Goal: Task Accomplishment & Management: Use online tool/utility

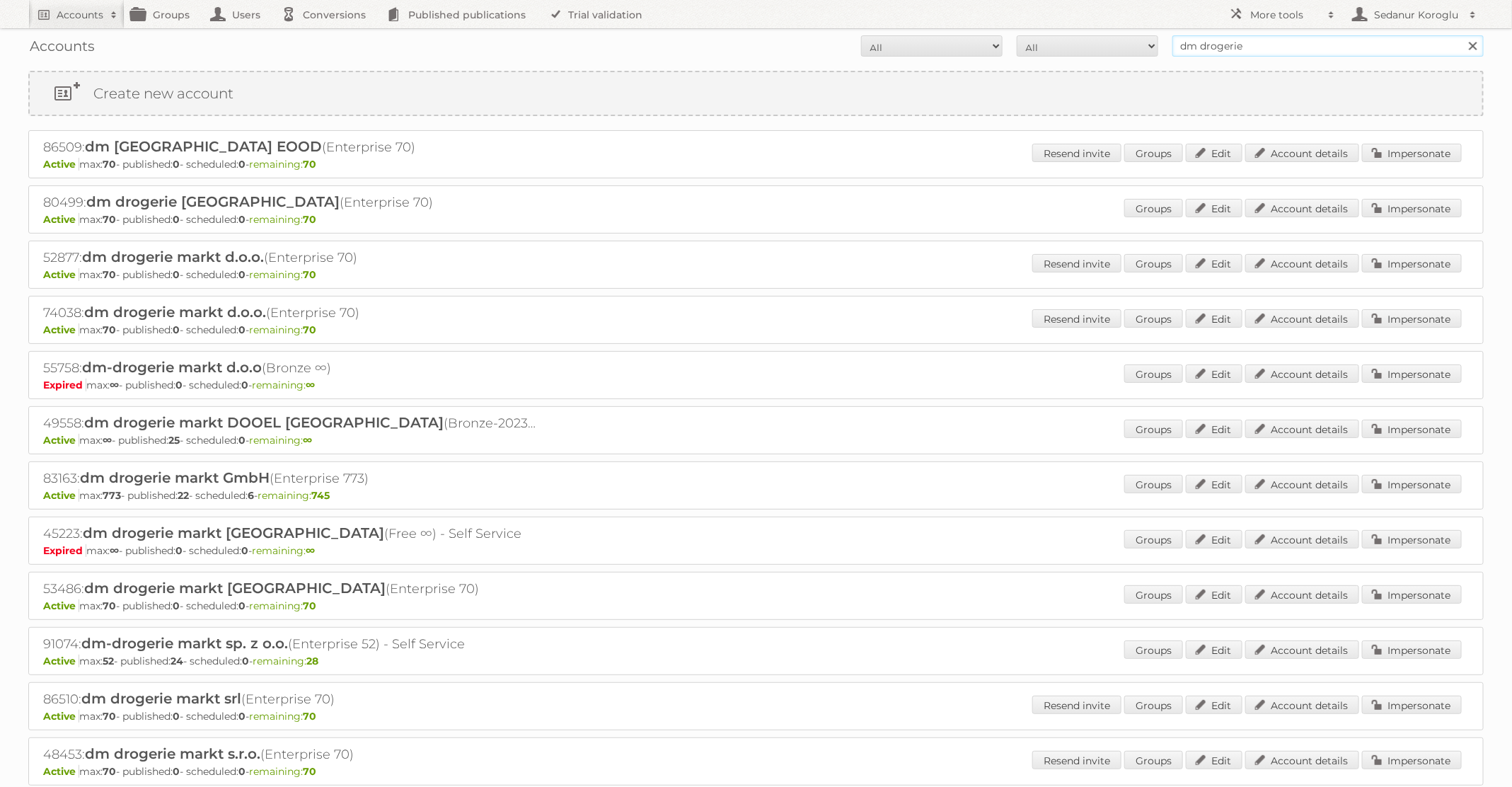
drag, startPoint x: 1290, startPoint y: 49, endPoint x: 1160, endPoint y: 49, distance: 130.0
click at [1160, 49] on form "All Active Expired Pending All Paid Trials Self service dm drogerie Search" at bounding box center [756, 45] width 1456 height 21
type input "f"
type input "pflanzen-kölle"
click at [1462, 35] on input "Search" at bounding box center [1472, 45] width 21 height 21
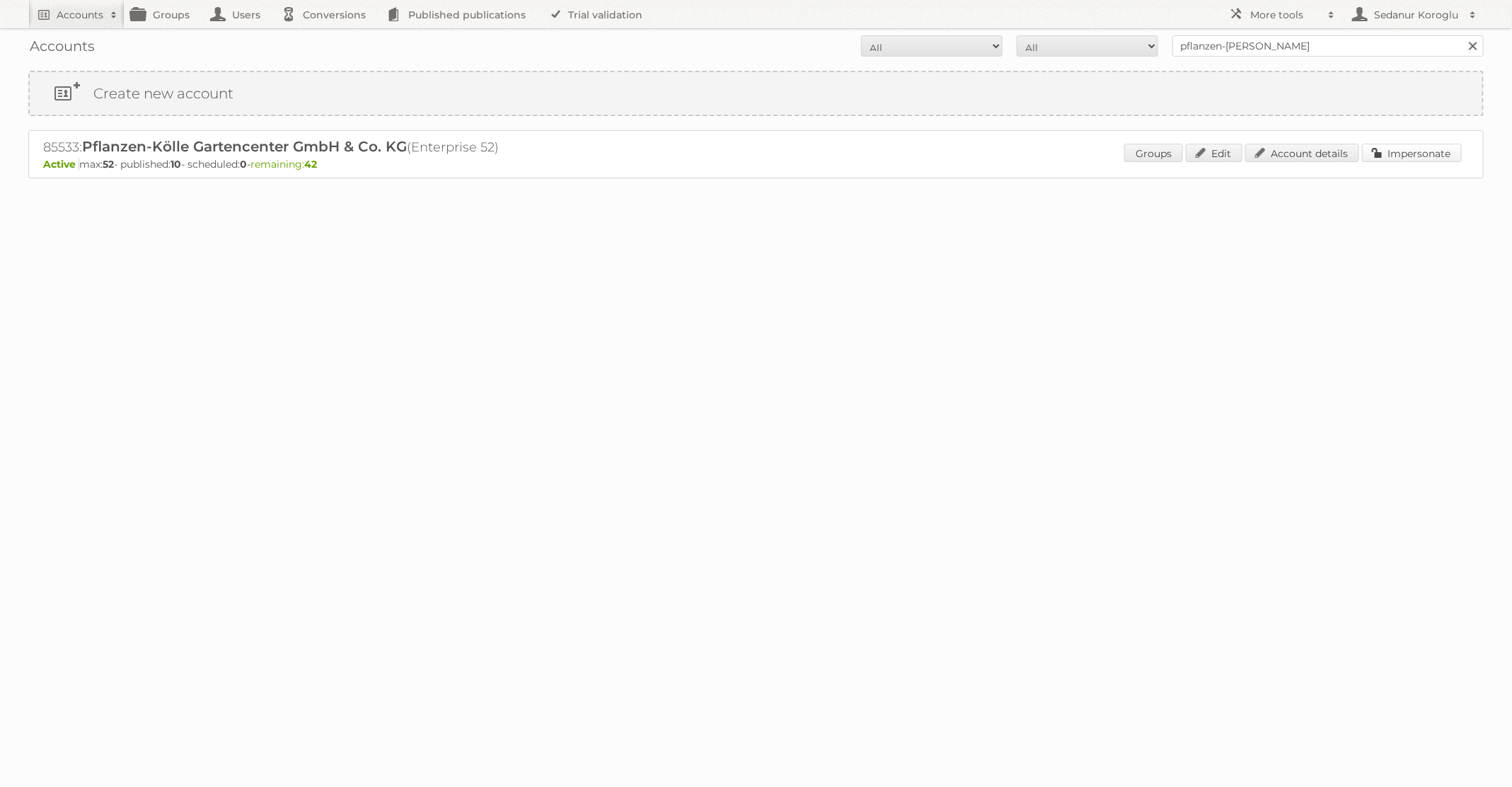
click at [1430, 144] on link "Impersonate" at bounding box center [1412, 153] width 100 height 18
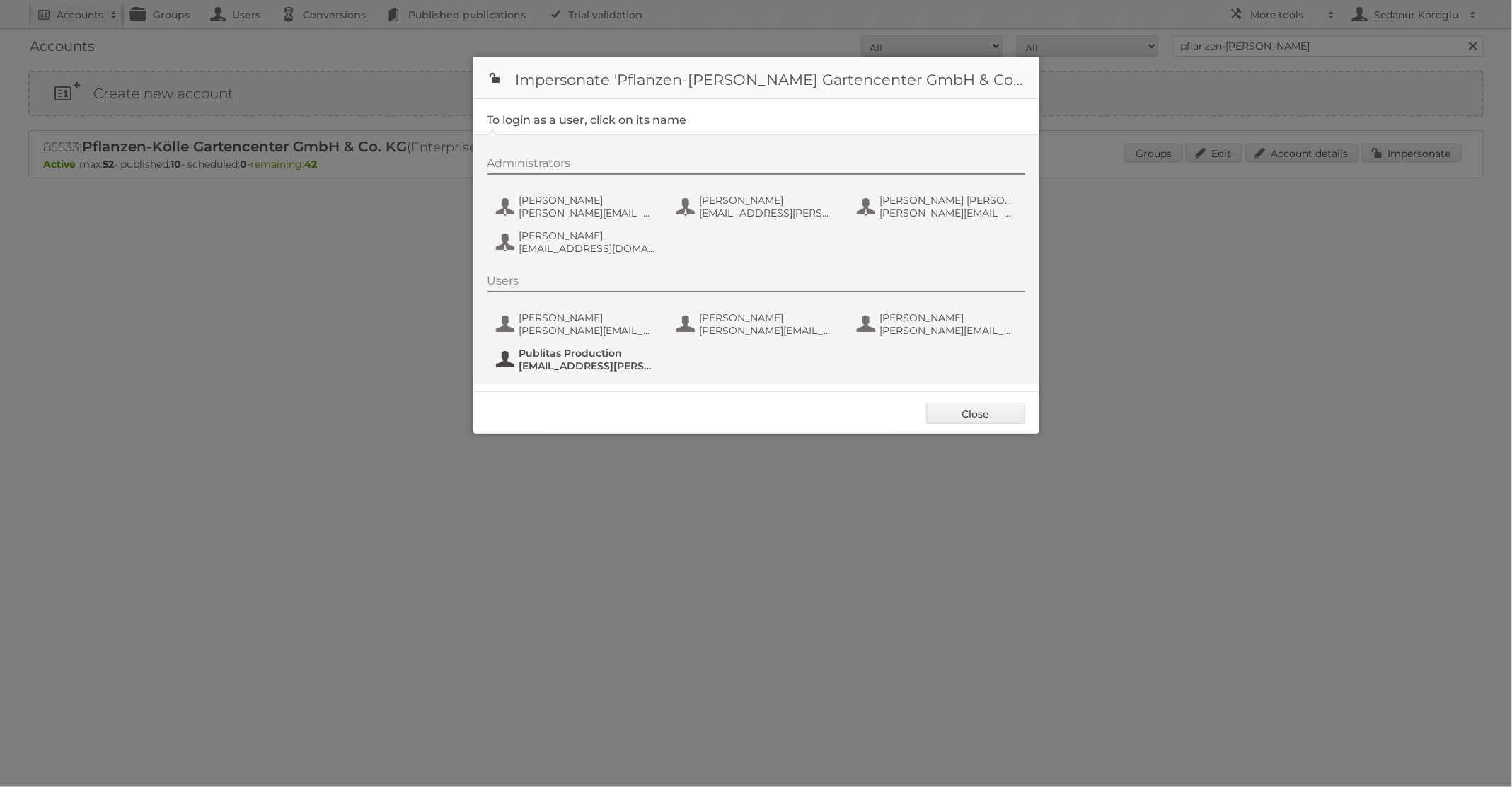
click at [587, 360] on span "fs+Pflanzen-Koelle@publitas.com" at bounding box center [588, 365] width 137 height 13
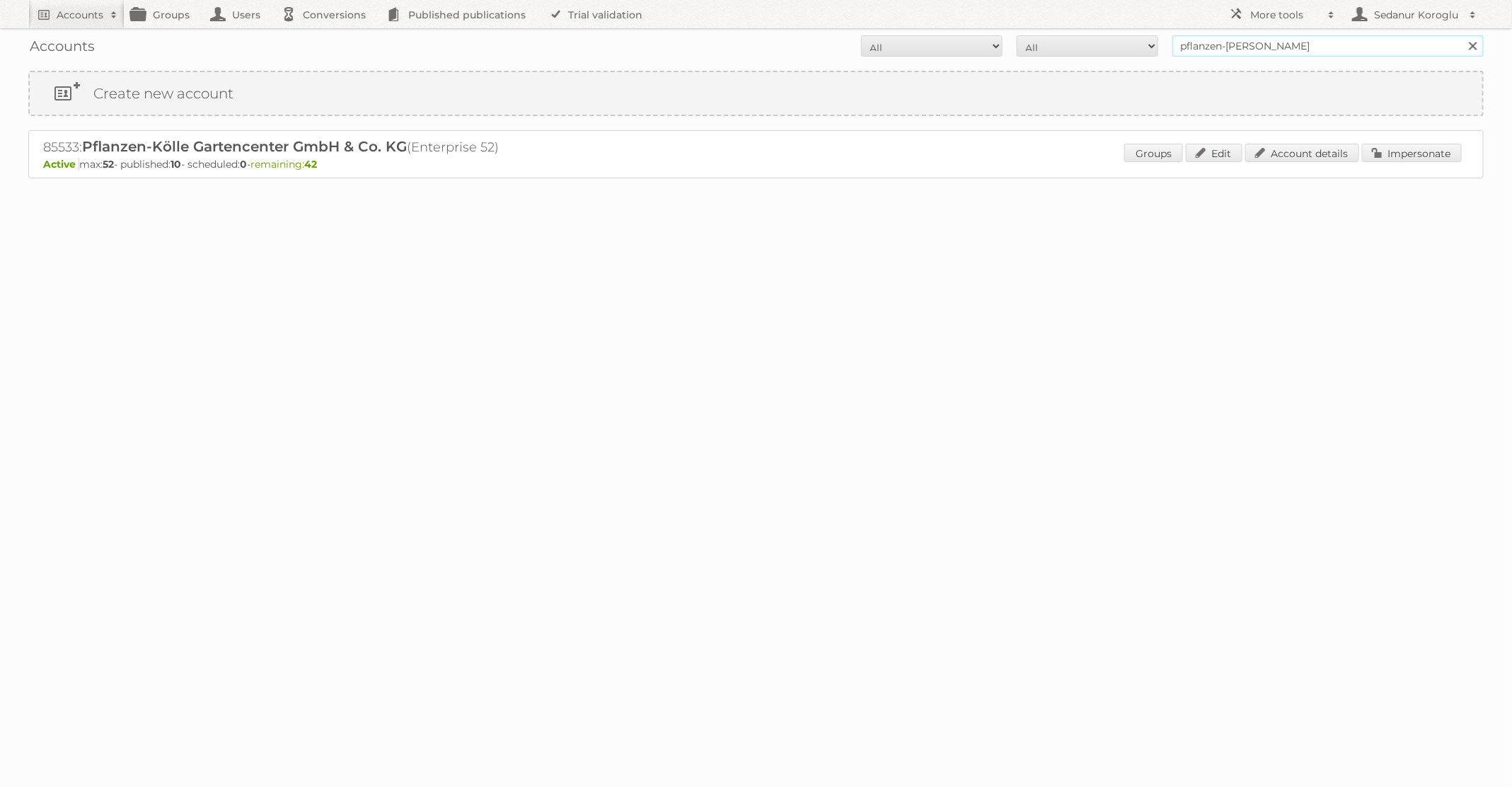
drag, startPoint x: 1264, startPoint y: 45, endPoint x: 1109, endPoint y: 45, distance: 155.0
click at [1109, 45] on form "All Active Expired Pending All Paid Trials Self service pflanzen-kölle Search" at bounding box center [756, 45] width 1456 height 21
type input "dm drogerie"
click at [1462, 35] on input "Search" at bounding box center [1472, 45] width 21 height 21
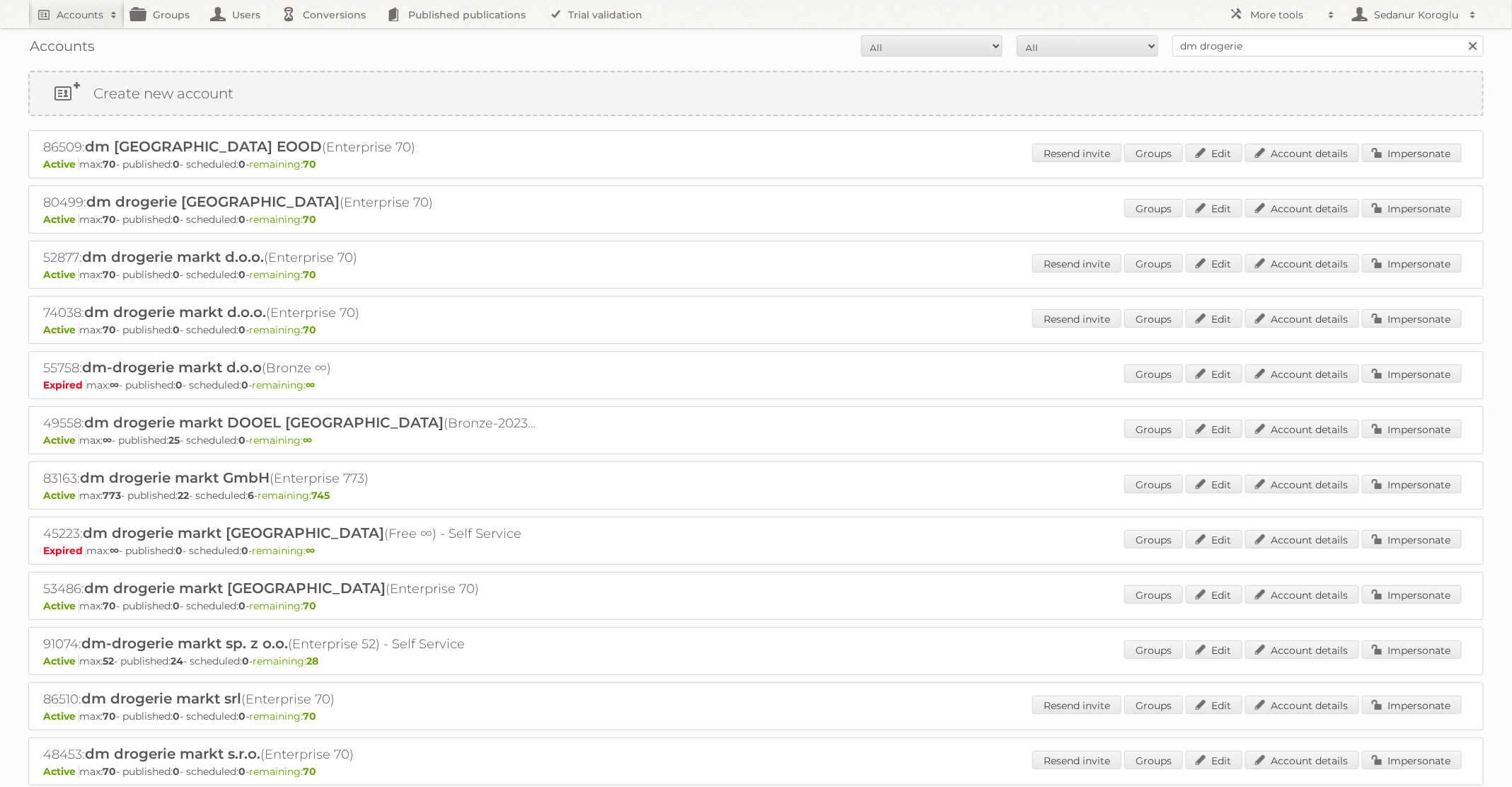
click at [1393, 496] on p "Active max: 773 - published: 22 - scheduled: 6 - remaining: 745" at bounding box center [755, 494] width 1425 height 13
click at [1393, 483] on link "Impersonate" at bounding box center [1412, 484] width 100 height 18
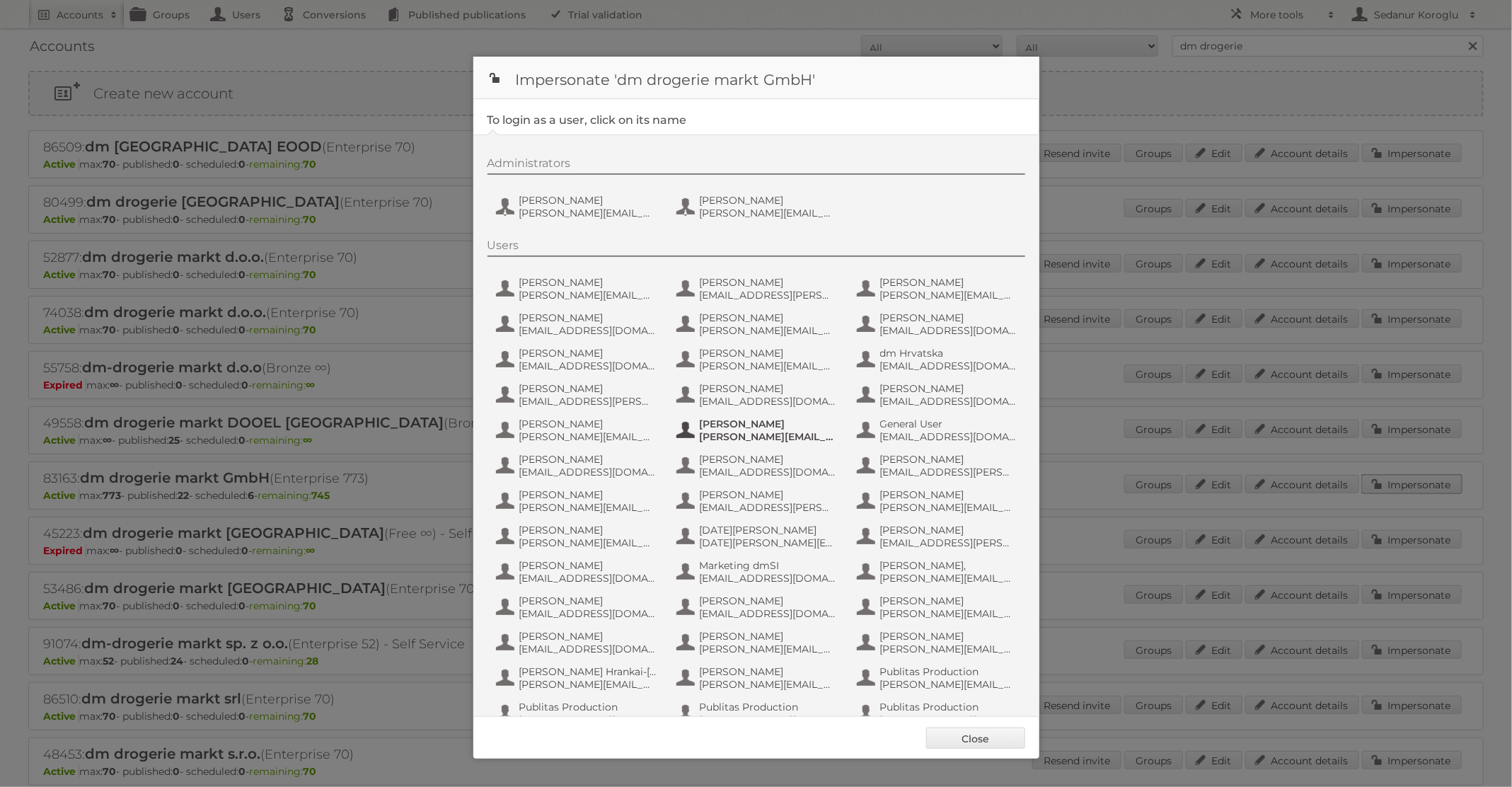
scroll to position [135, 0]
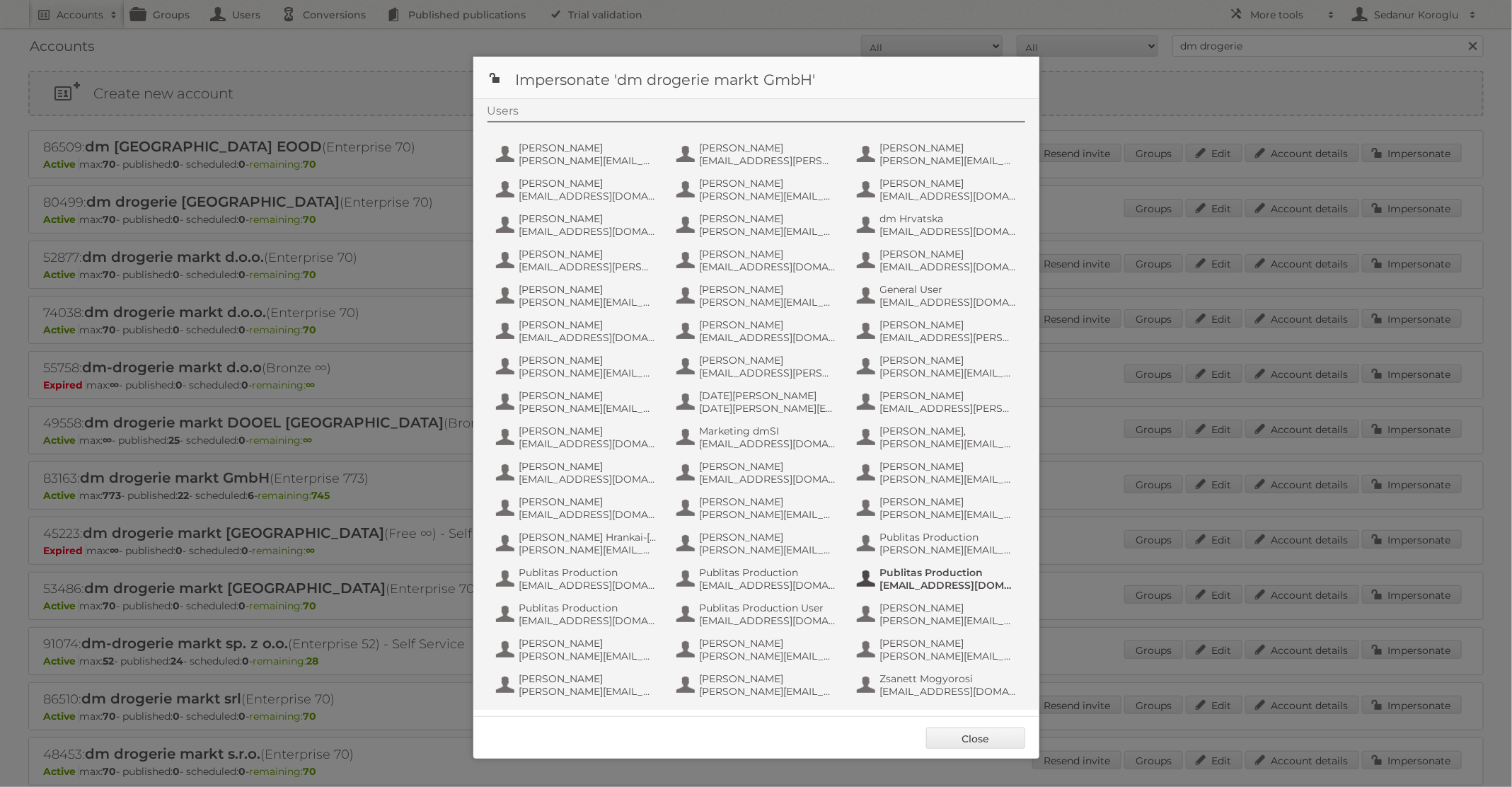
click at [988, 573] on span "Publitas Production" at bounding box center [949, 572] width 137 height 13
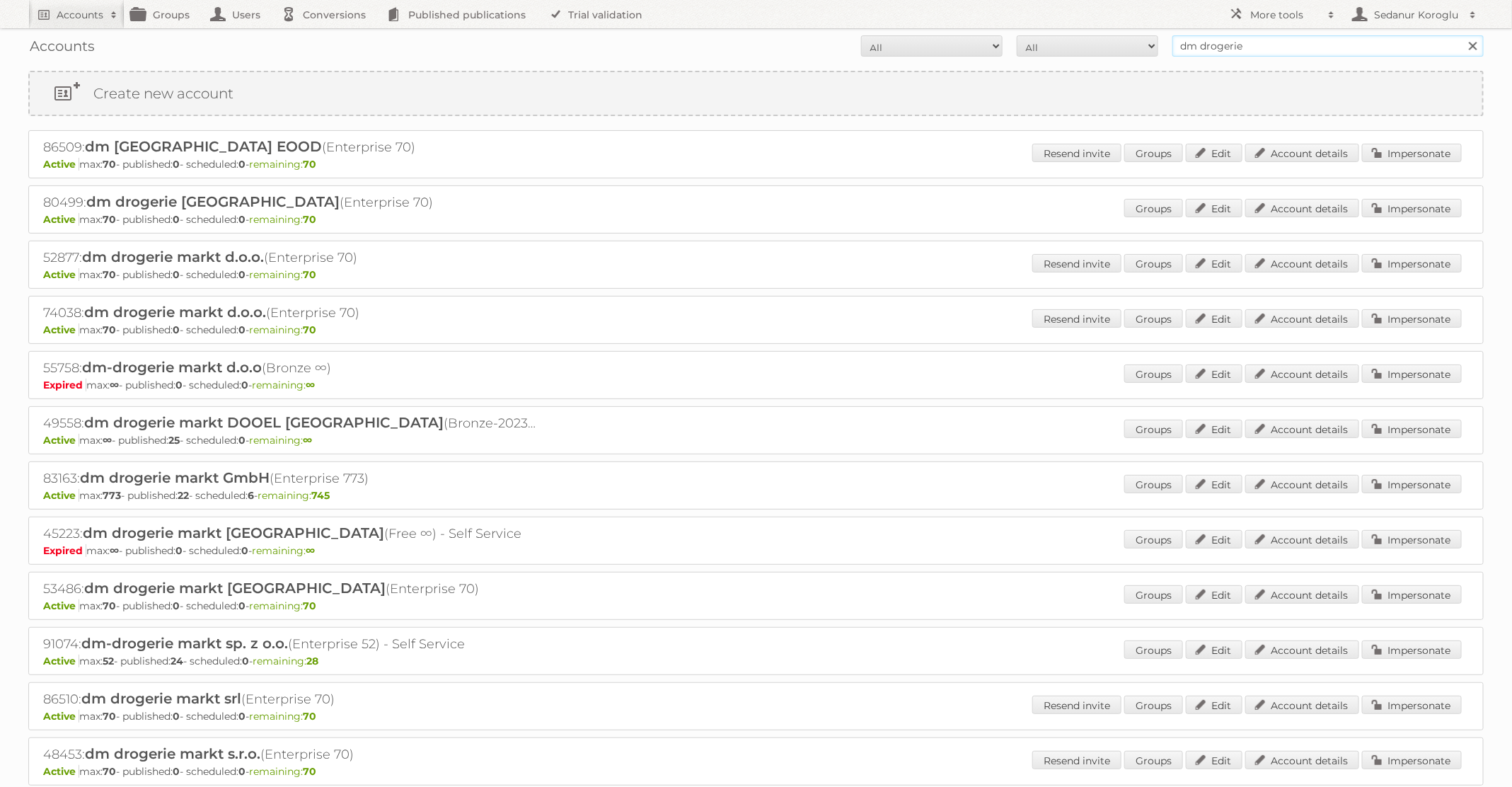
drag, startPoint x: 1256, startPoint y: 50, endPoint x: 1064, endPoint y: 47, distance: 192.0
click at [1068, 49] on form "All Active Expired Pending All Paid Trials Self service dm drogerie Search" at bounding box center [756, 45] width 1456 height 21
type input "Plus Retail"
click at [1462, 35] on input "Search" at bounding box center [1472, 45] width 21 height 21
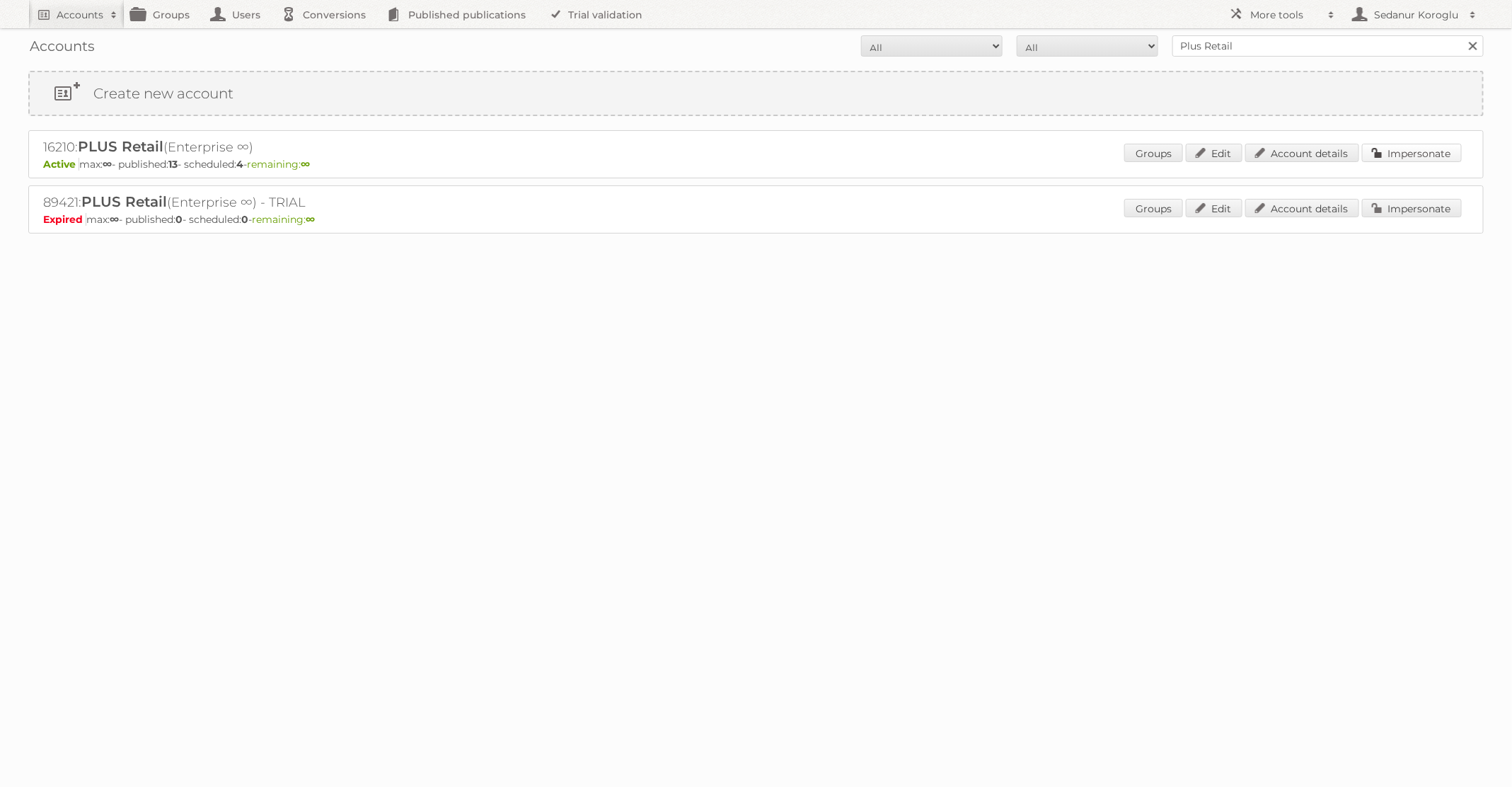
click at [1403, 154] on link "Impersonate" at bounding box center [1412, 153] width 100 height 18
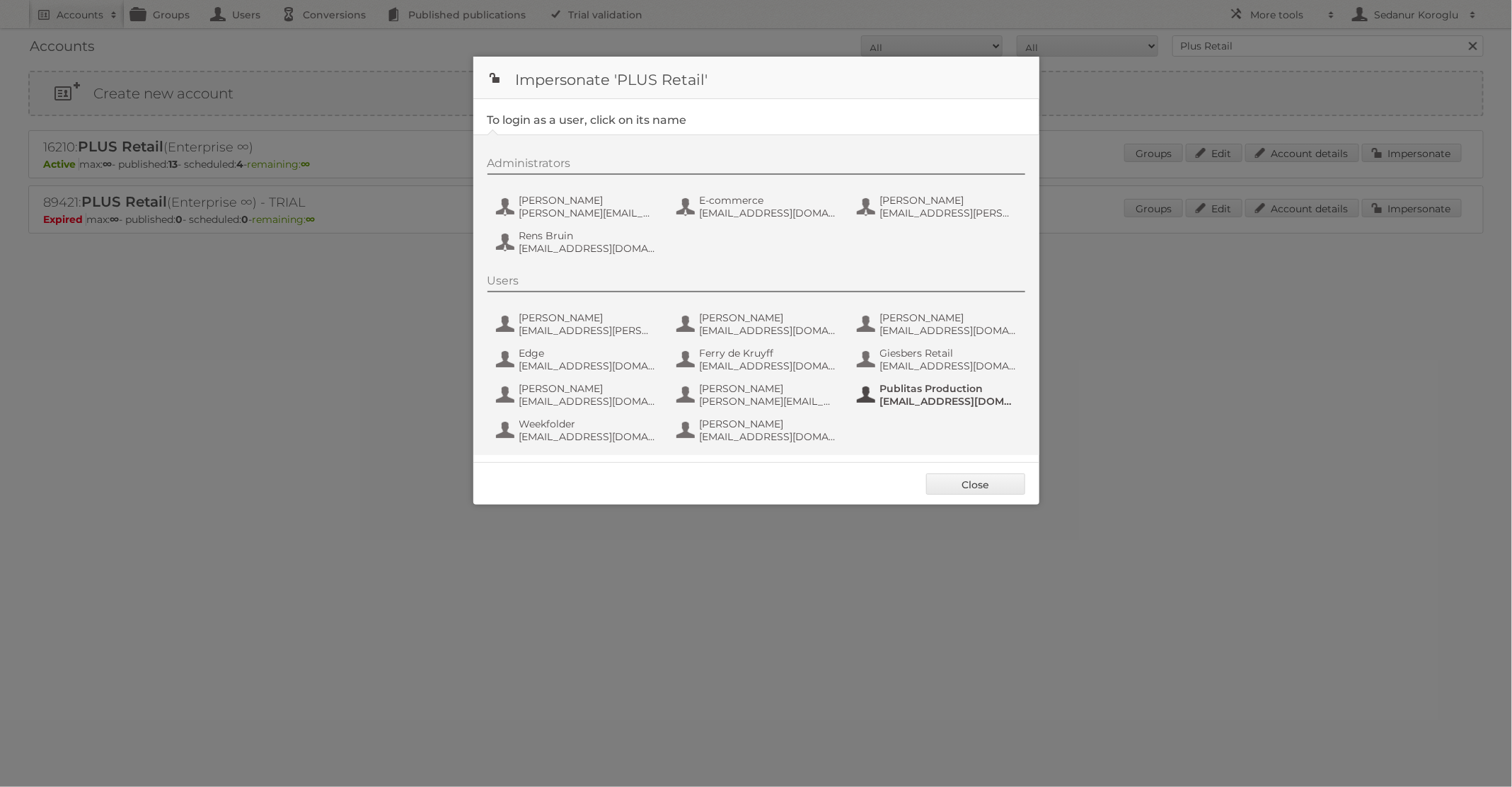
click at [917, 387] on span "Publitas Production" at bounding box center [949, 388] width 137 height 13
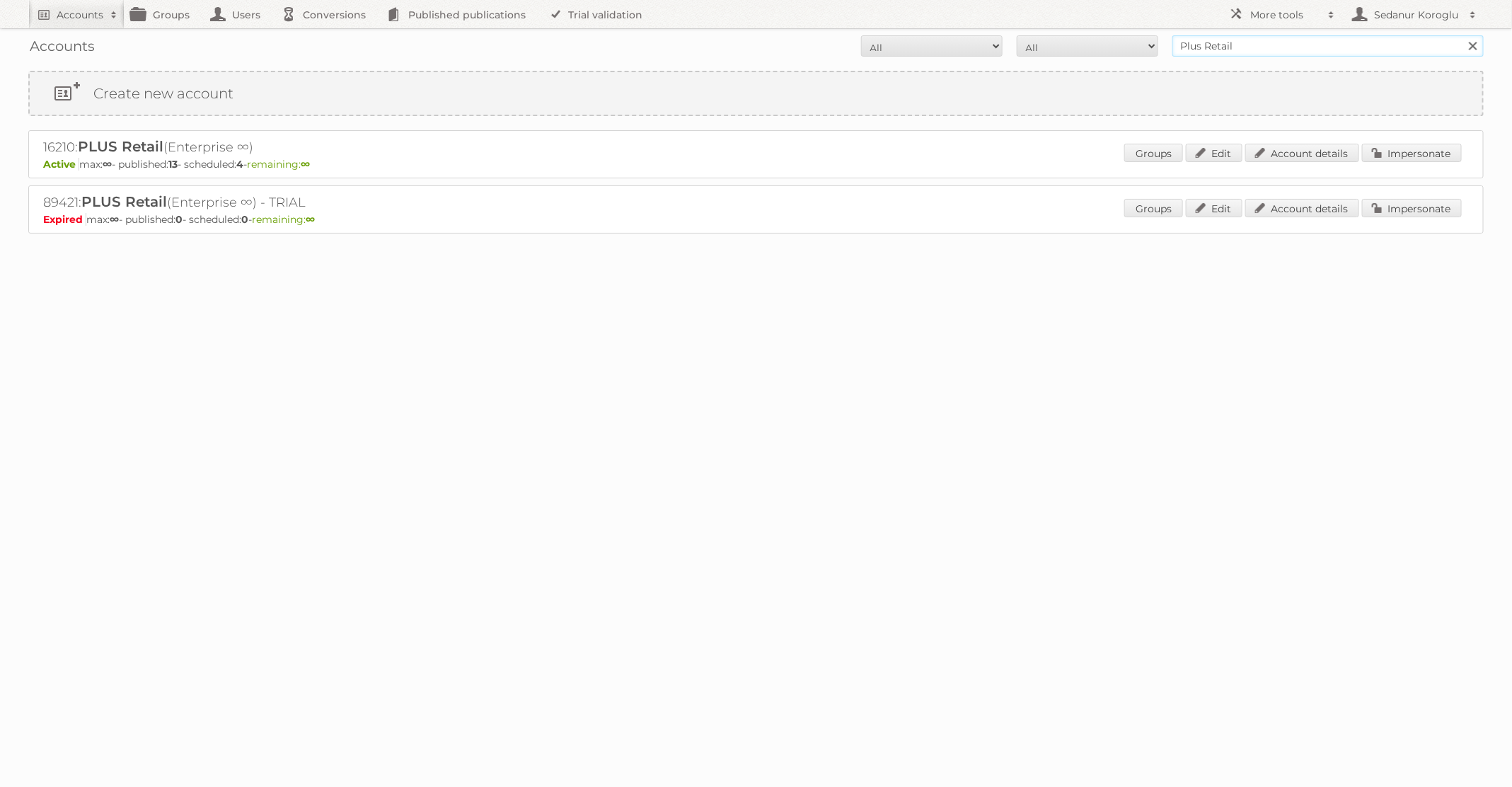
drag, startPoint x: 1276, startPoint y: 49, endPoint x: 965, endPoint y: 47, distance: 311.0
click at [968, 49] on form "All Active Expired Pending All Paid Trials Self service Plus Retail Search" at bounding box center [756, 45] width 1456 height 21
type input "Alimerka"
click at [1462, 35] on input "Search" at bounding box center [1472, 45] width 21 height 21
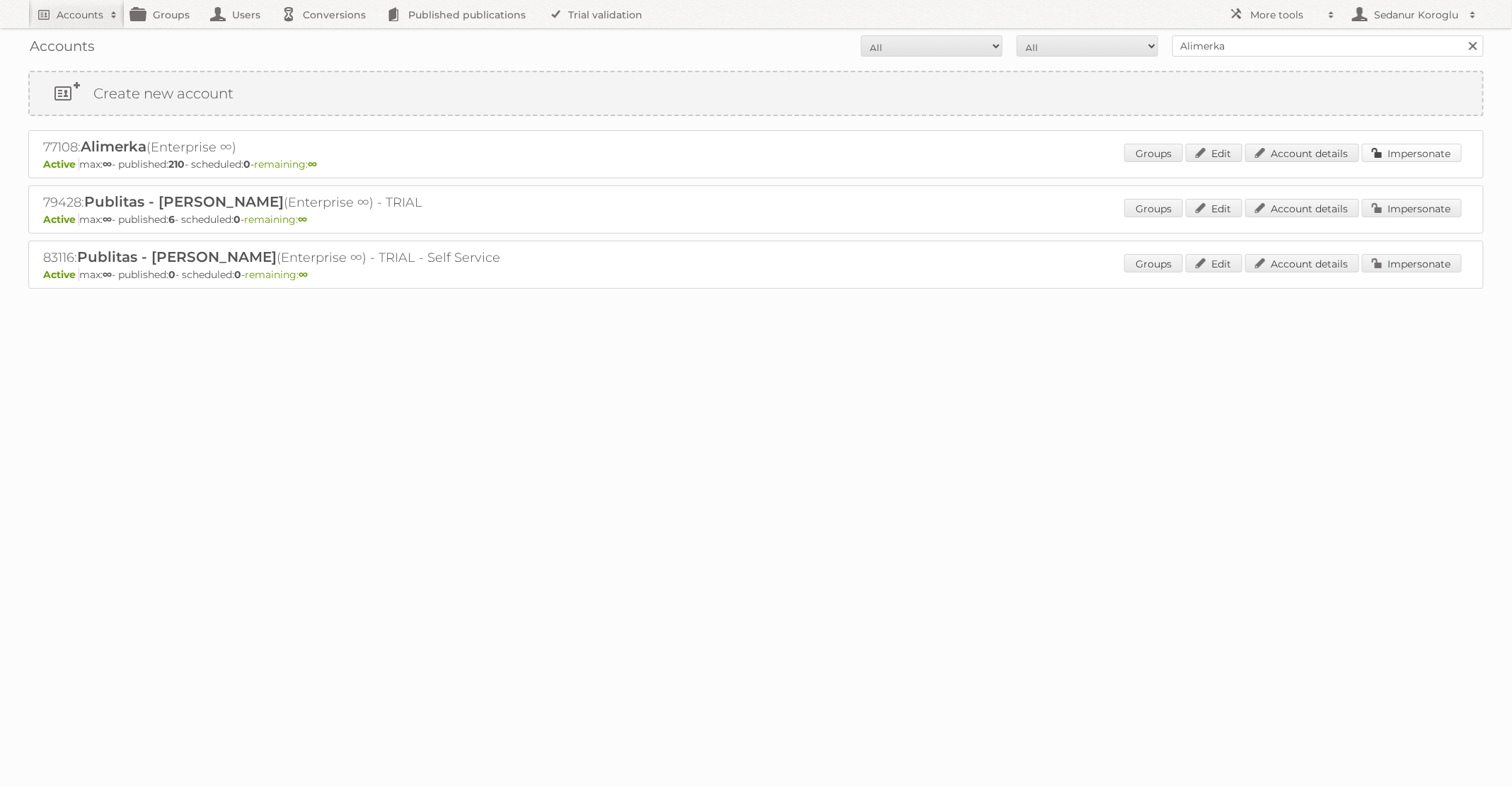
click at [1401, 159] on link "Impersonate" at bounding box center [1412, 153] width 100 height 18
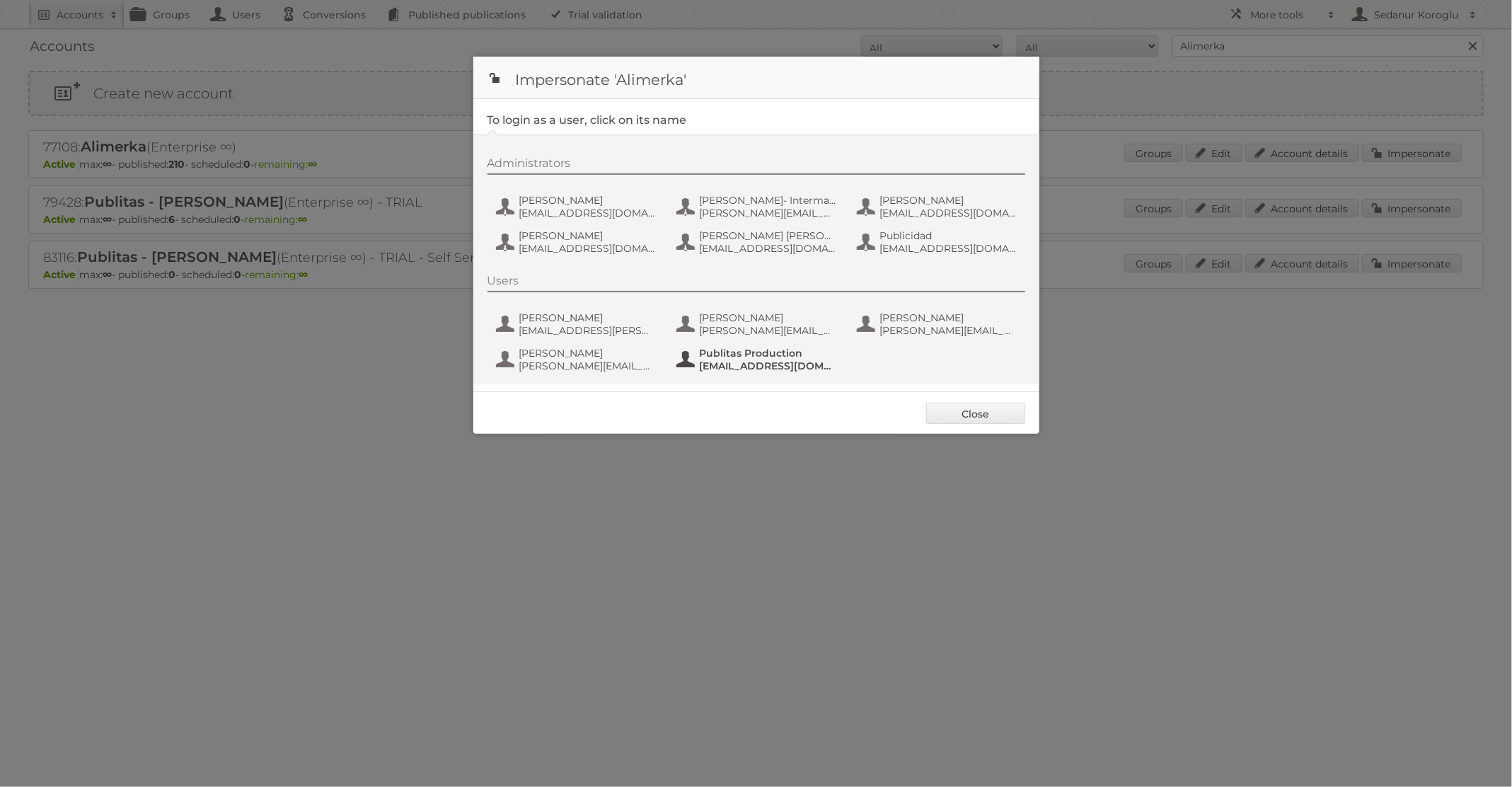
click at [759, 362] on span "[EMAIL_ADDRESS][DOMAIN_NAME]" at bounding box center [768, 365] width 137 height 13
